Goal: Information Seeking & Learning: Check status

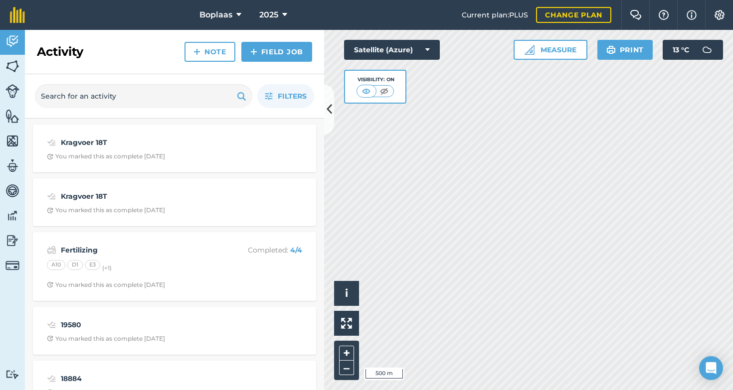
click at [13, 66] on img at bounding box center [12, 66] width 14 height 15
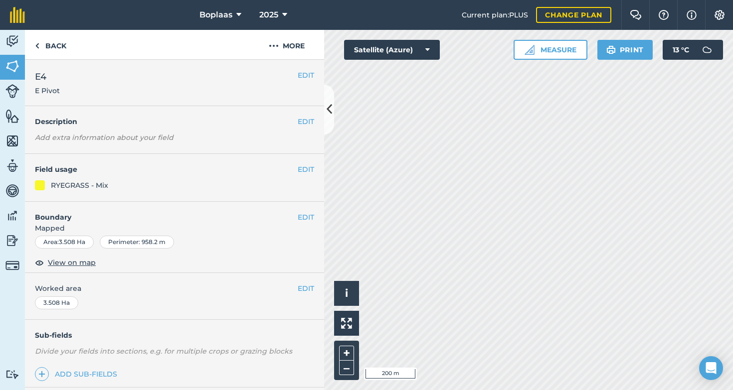
scroll to position [117, 0]
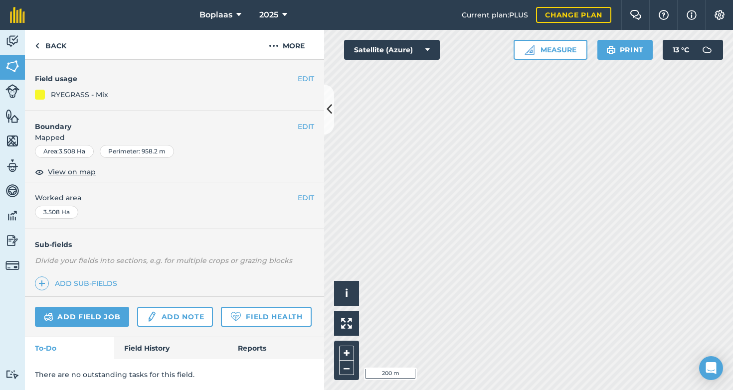
click at [164, 341] on link "Field History" at bounding box center [170, 348] width 113 height 22
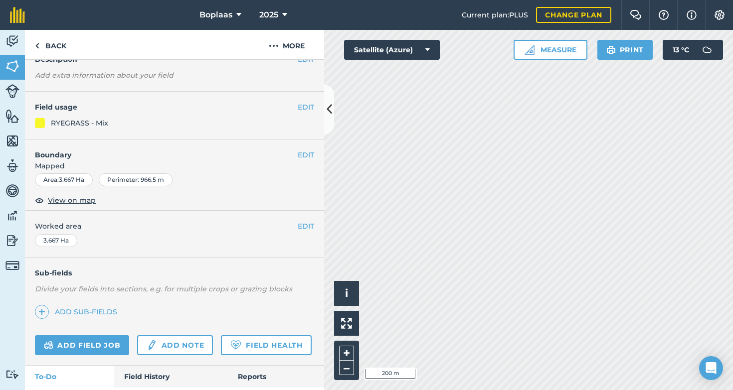
scroll to position [117, 0]
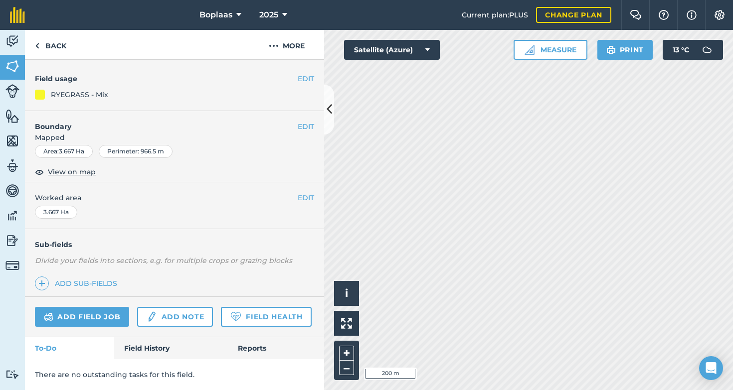
drag, startPoint x: 159, startPoint y: 359, endPoint x: 161, endPoint y: 346, distance: 13.5
click at [159, 360] on div "There are no outstanding tasks for this field." at bounding box center [174, 374] width 299 height 31
click at [160, 345] on link "Field History" at bounding box center [170, 348] width 113 height 22
